Goal: Check status: Check status

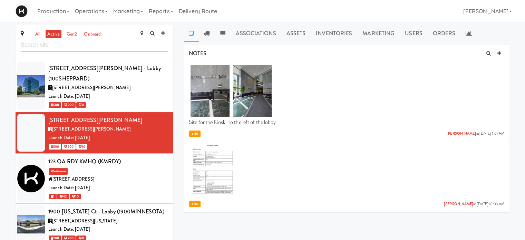
click at [138, 47] on input "text" at bounding box center [94, 45] width 147 height 13
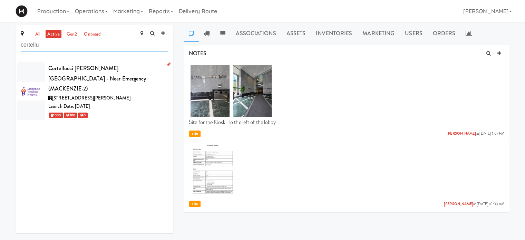
type input "cortellu"
click at [145, 67] on div "Cortellucci [PERSON_NAME][GEOGRAPHIC_DATA] - near Emergency (MACKENZIE-2)" at bounding box center [108, 78] width 120 height 31
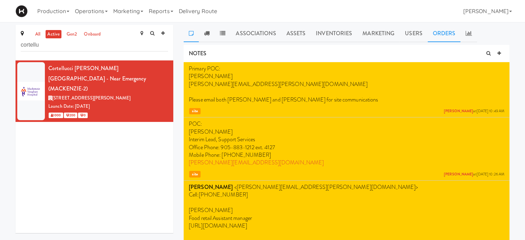
click at [441, 38] on link "Orders" at bounding box center [444, 33] width 33 height 17
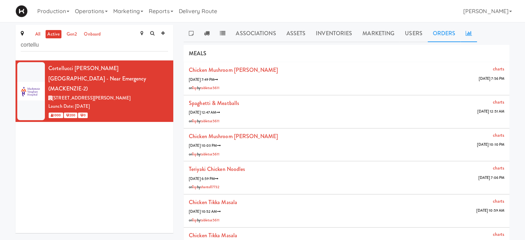
click at [467, 37] on link at bounding box center [469, 33] width 17 height 17
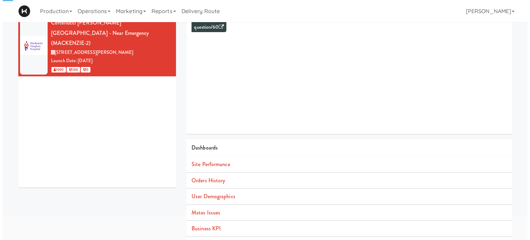
scroll to position [45, 0]
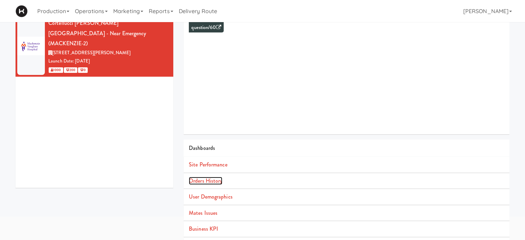
click at [209, 182] on link "Orders History" at bounding box center [205, 181] width 33 height 8
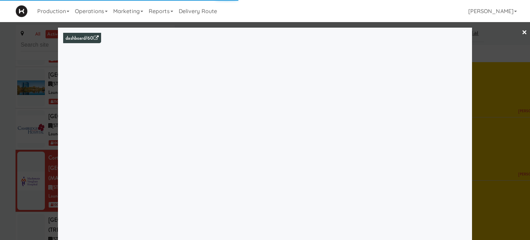
scroll to position [1085, 0]
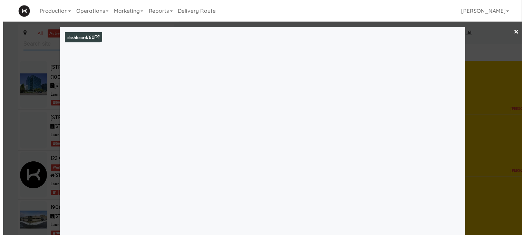
scroll to position [1085, 0]
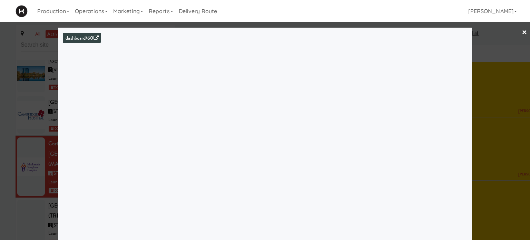
click at [523, 30] on div at bounding box center [265, 120] width 530 height 240
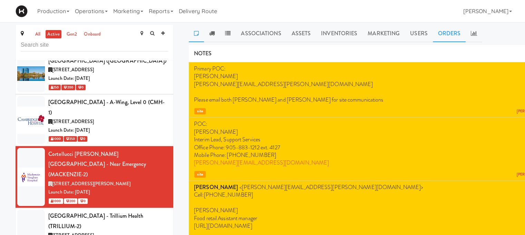
click at [445, 40] on link "Orders" at bounding box center [449, 33] width 33 height 17
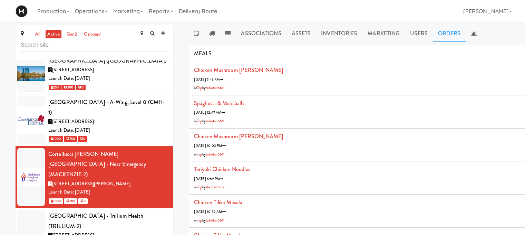
click at [486, 84] on li "Chicken Mushroom [PERSON_NAME] charts [DATE] 7:49 PM [DATE] 7:56 PM on Top by t…" at bounding box center [386, 78] width 394 height 33
click at [476, 32] on link at bounding box center [474, 33] width 17 height 17
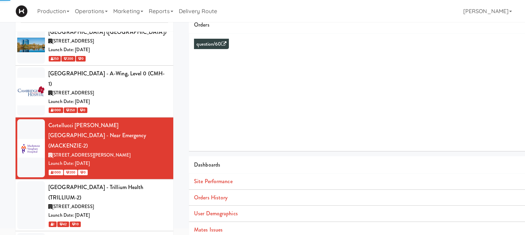
scroll to position [54, 0]
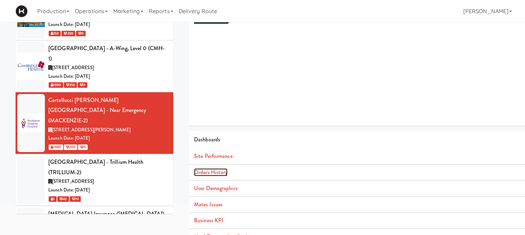
click at [226, 168] on link "Orders History" at bounding box center [210, 172] width 33 height 8
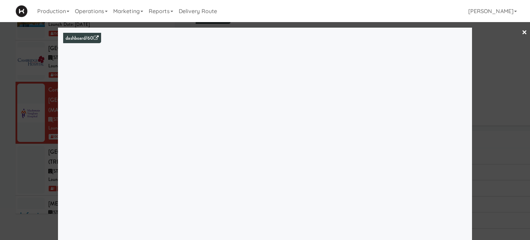
click at [522, 33] on link "×" at bounding box center [525, 32] width 6 height 21
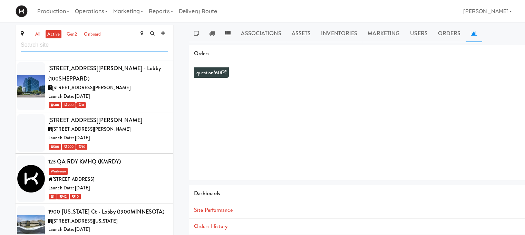
click at [47, 51] on input "text" at bounding box center [94, 45] width 147 height 13
type input "s"
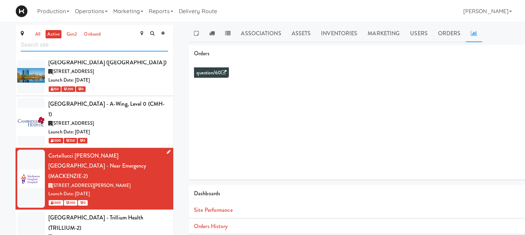
scroll to position [1115, 0]
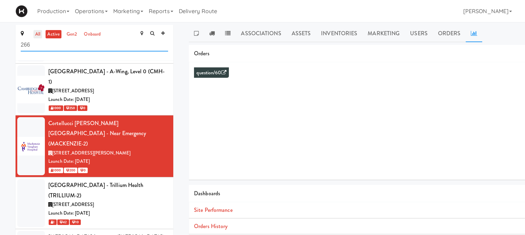
type input "2660"
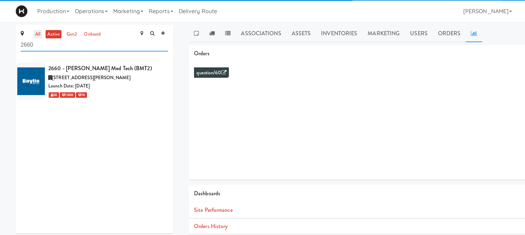
scroll to position [0, 0]
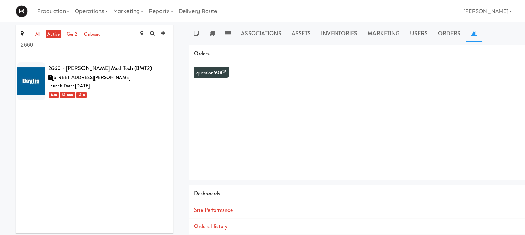
drag, startPoint x: 40, startPoint y: 45, endPoint x: 0, endPoint y: 48, distance: 39.9
click at [0, 48] on div "all active gen2 onboard 2660 2660 - [PERSON_NAME] Med Tech (BMT2) [STREET_ADDRE…" at bounding box center [262, 164] width 525 height 278
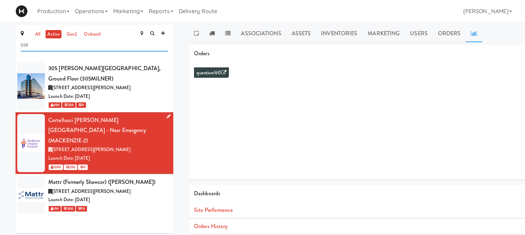
type input "cor"
click at [126, 129] on div "Cortellucci [PERSON_NAME][GEOGRAPHIC_DATA] - near Emergency (MACKENZIE-2)" at bounding box center [108, 130] width 120 height 31
click at [155, 145] on div "[STREET_ADDRESS][PERSON_NAME]" at bounding box center [108, 149] width 120 height 9
click at [444, 30] on link "Orders" at bounding box center [449, 33] width 33 height 17
